Goal: Navigation & Orientation: Find specific page/section

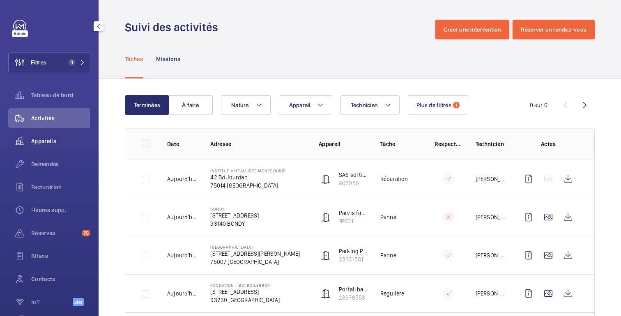
click at [51, 141] on font "Appareils" at bounding box center [43, 141] width 25 height 7
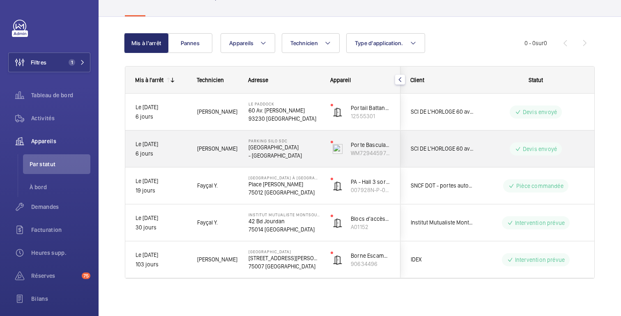
scroll to position [60, 0]
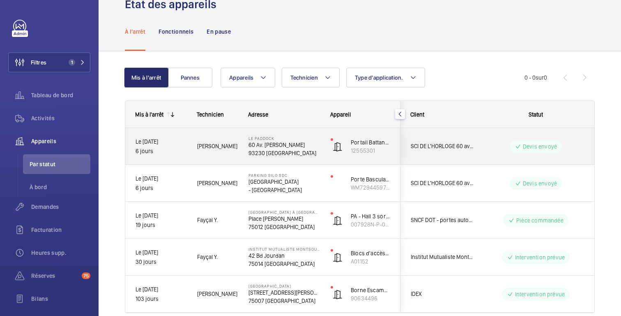
scroll to position [60, 0]
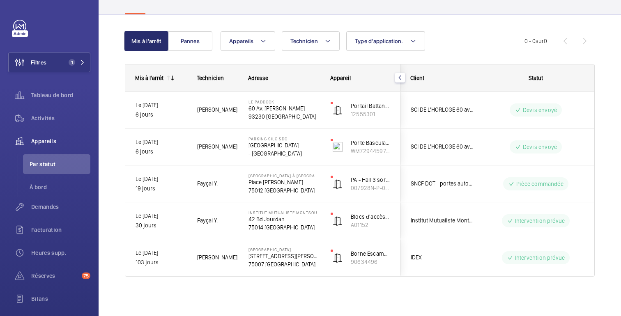
click at [105, 35] on div "Mis à l'arrêt Pannes Appareils Technicien Type d'application. Plus de filtres R…" at bounding box center [360, 166] width 523 height 302
